Goal: Navigation & Orientation: Find specific page/section

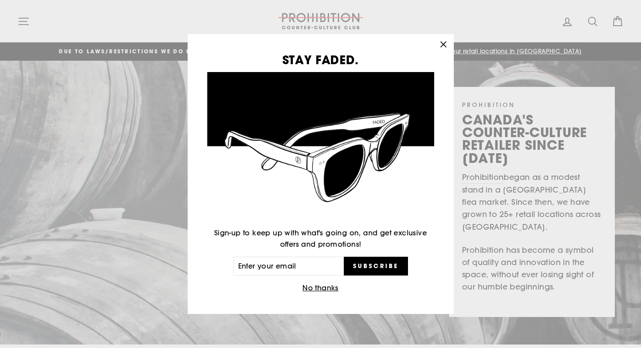
click at [442, 42] on icon "button" at bounding box center [443, 44] width 12 height 12
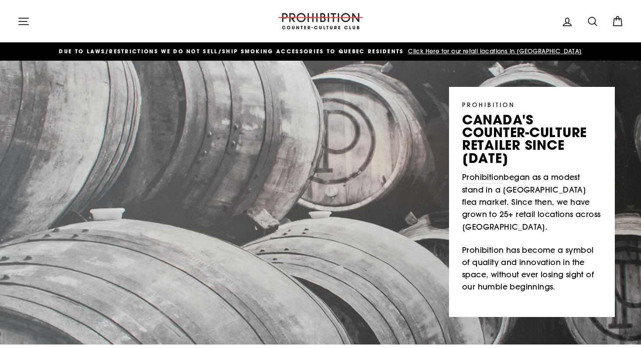
click at [484, 50] on span "Click Here for our retail locations in [GEOGRAPHIC_DATA]" at bounding box center [494, 51] width 176 height 8
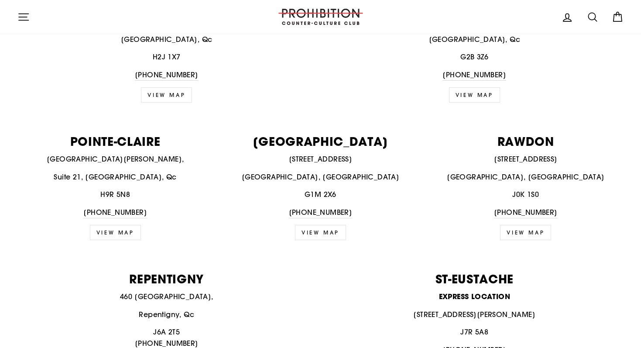
scroll to position [992, 0]
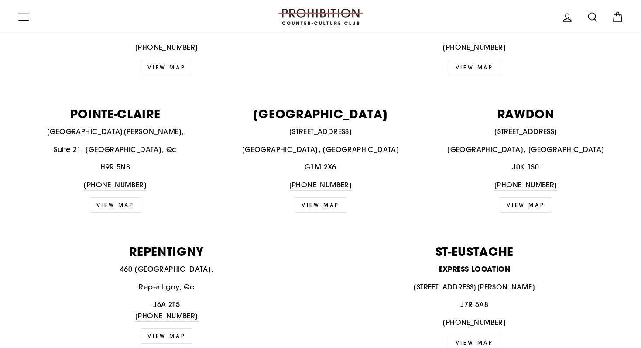
click at [318, 197] on link "VIEW MAP" at bounding box center [320, 204] width 51 height 15
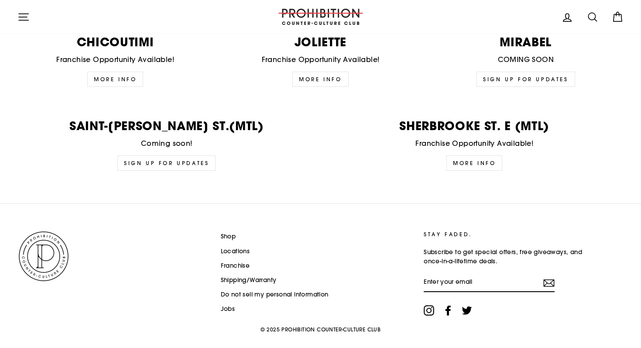
scroll to position [2152, 0]
click at [229, 230] on link "Shop" at bounding box center [228, 236] width 15 height 13
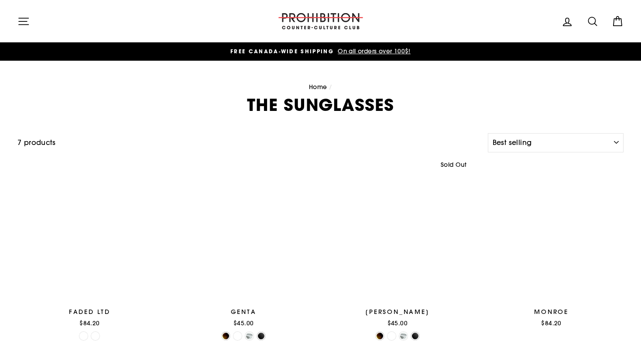
select select "best-selling"
